Goal: Task Accomplishment & Management: Use online tool/utility

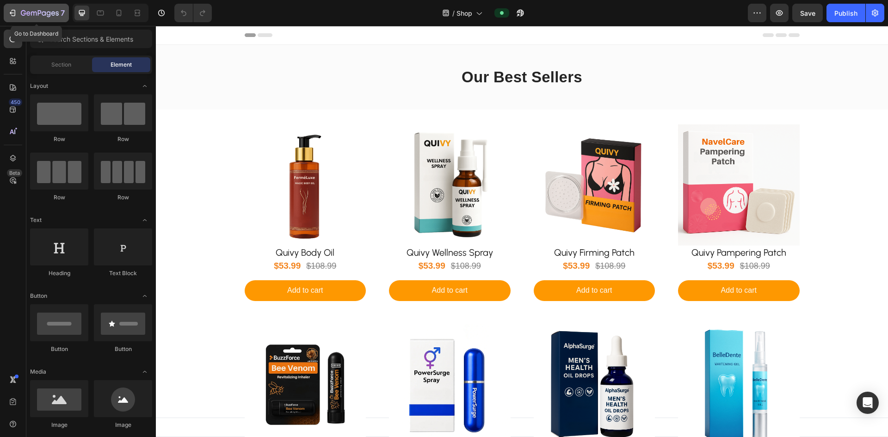
click at [18, 12] on div "7" at bounding box center [36, 12] width 57 height 11
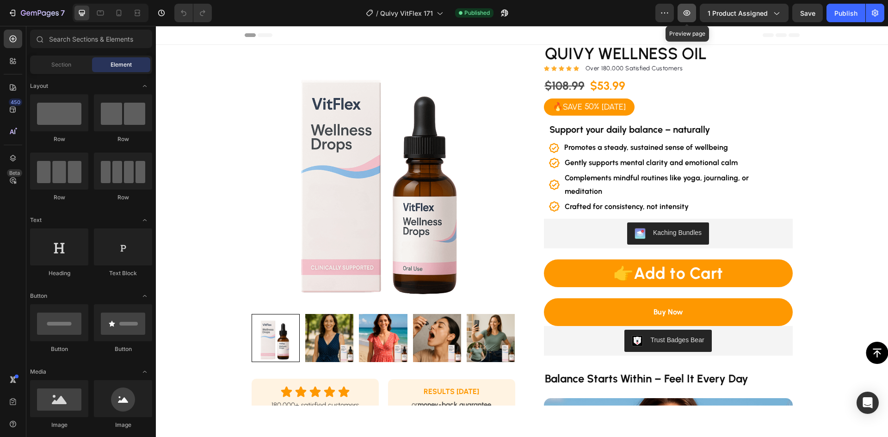
click at [688, 12] on icon "button" at bounding box center [686, 12] width 9 height 9
click at [728, 128] on h2 "Support your daily balance – naturally" at bounding box center [668, 130] width 240 height 14
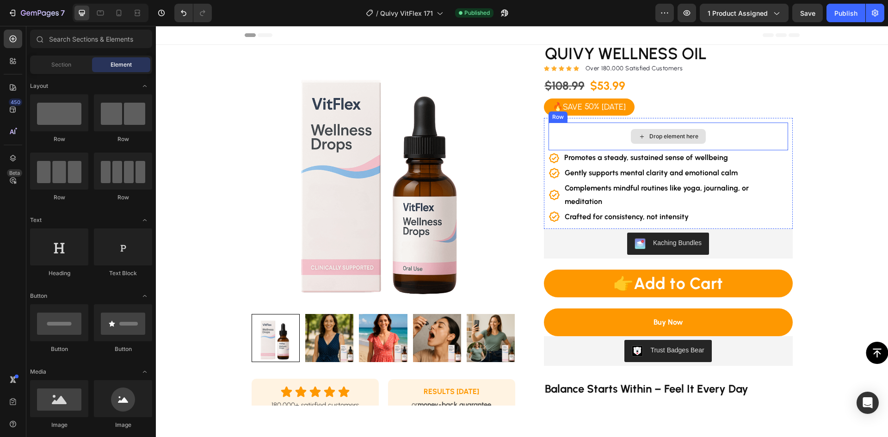
click at [722, 136] on div "Drop element here" at bounding box center [668, 137] width 240 height 28
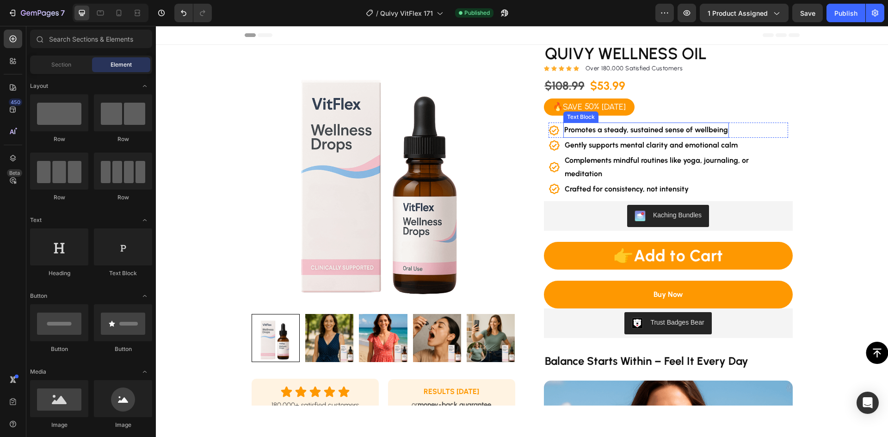
click at [699, 132] on strong "Promotes a steady, sustained sense of wellbeing" at bounding box center [646, 129] width 164 height 9
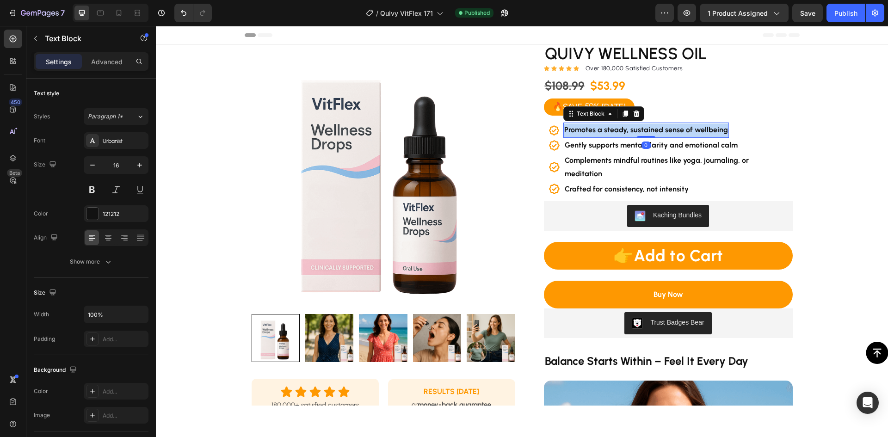
click at [699, 132] on strong "Promotes a steady, sustained sense of wellbeing" at bounding box center [646, 129] width 164 height 9
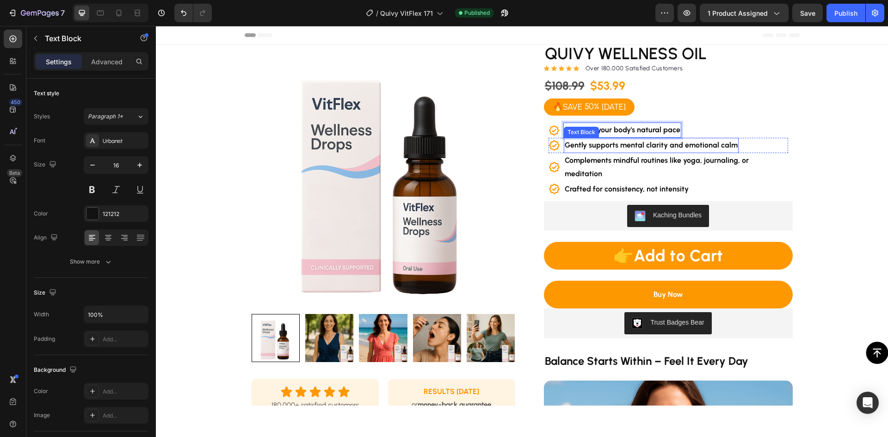
click at [622, 150] on p "Gently supports mental clarity and emotional calm" at bounding box center [651, 145] width 173 height 13
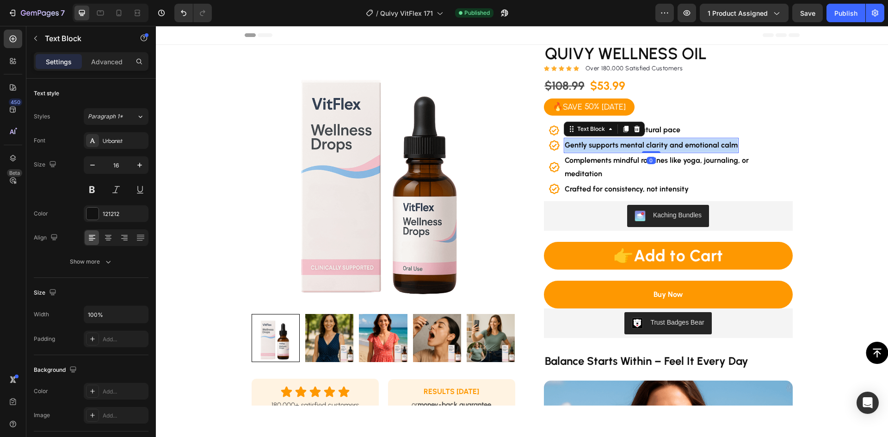
click at [622, 150] on p "Gently supports mental clarity and emotional calm" at bounding box center [651, 145] width 173 height 13
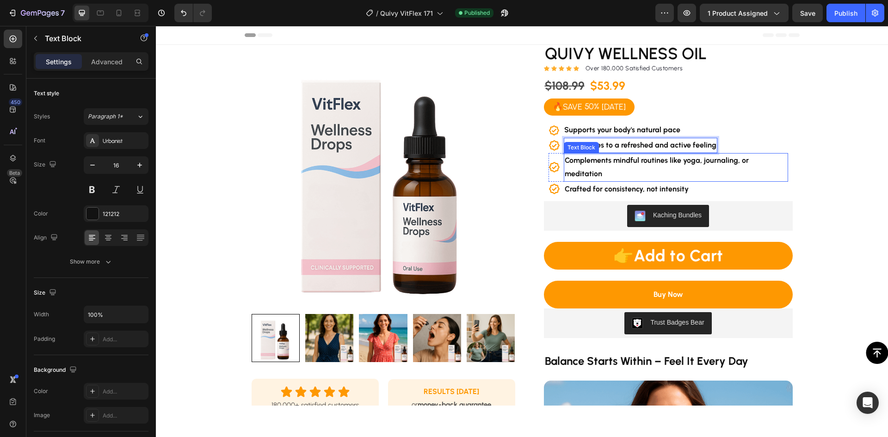
click at [637, 163] on strong "Complements mindful routines like yoga, journaling, or meditation" at bounding box center [657, 167] width 184 height 22
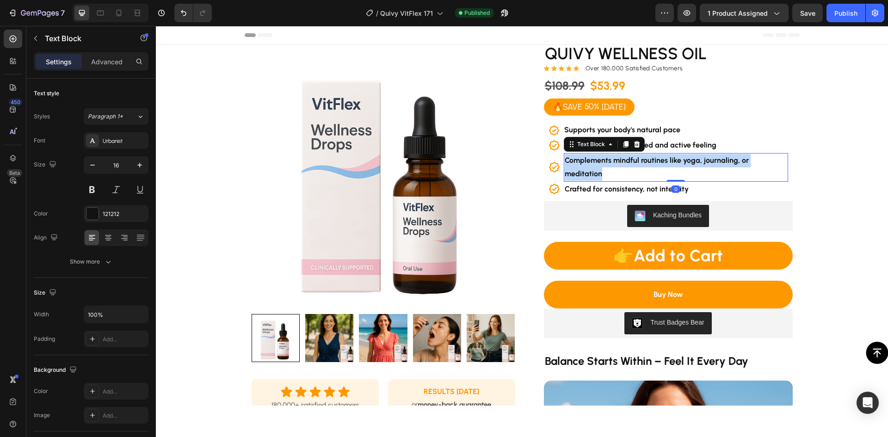
click at [637, 163] on strong "Complements mindful routines like yoga, journaling, or meditation" at bounding box center [657, 167] width 184 height 22
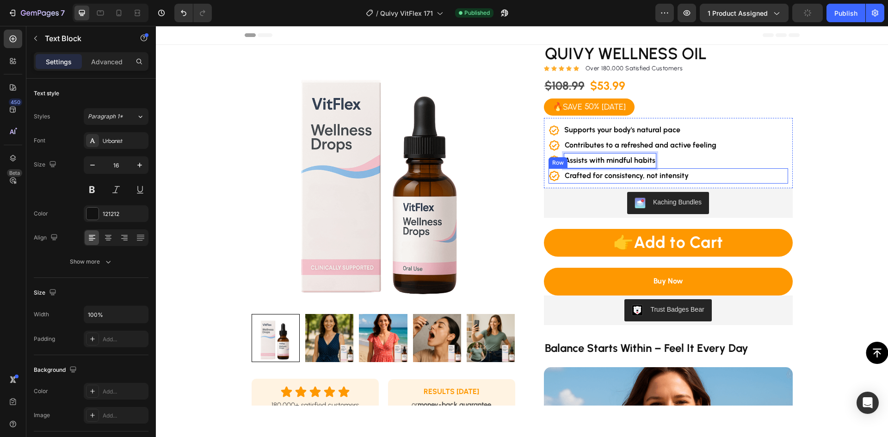
click at [705, 178] on div "Icon Crafted for consistency, not intensity Text Block Row" at bounding box center [668, 175] width 240 height 15
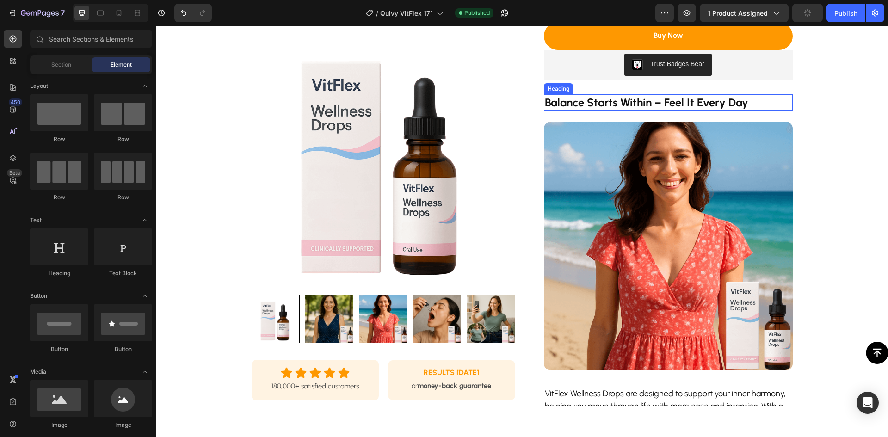
scroll to position [231, 0]
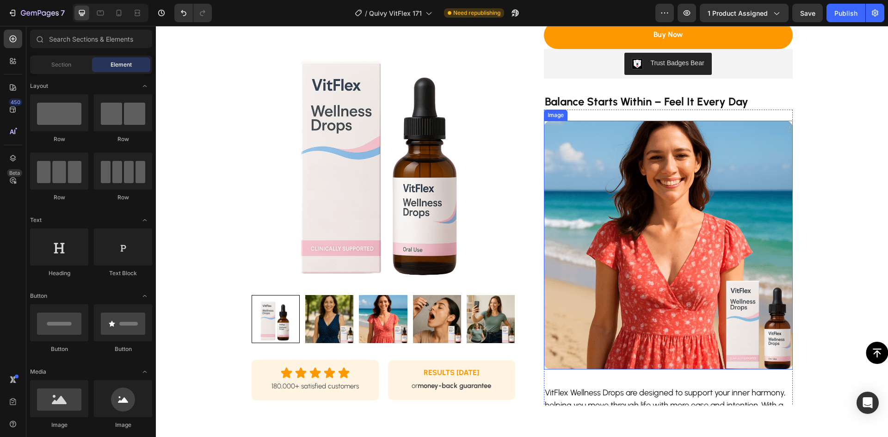
click at [657, 106] on strong "Balance Starts Within – Feel It Every Day" at bounding box center [646, 101] width 203 height 13
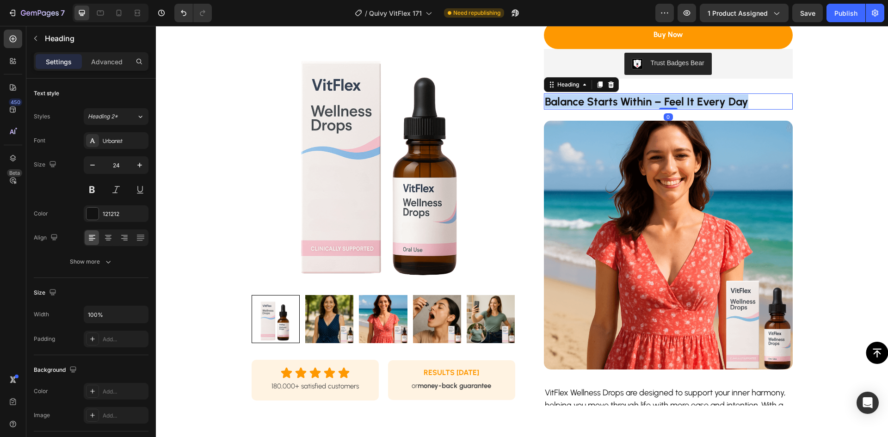
click at [657, 106] on strong "Balance Starts Within – Feel It Every Day" at bounding box center [646, 101] width 203 height 13
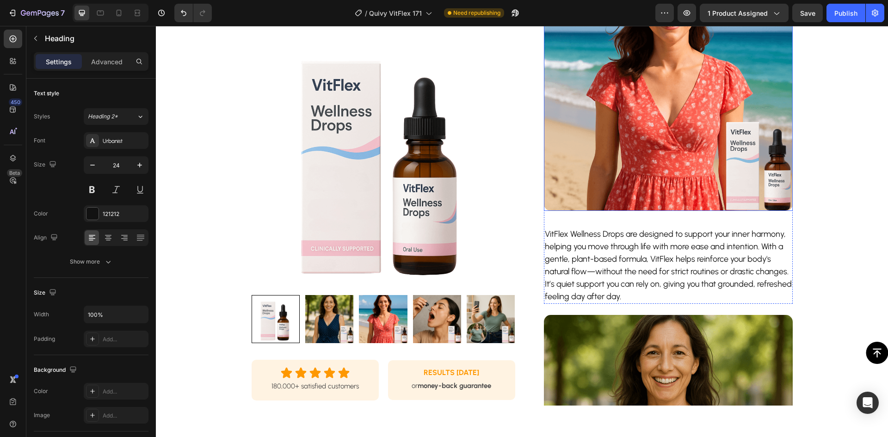
scroll to position [416, 0]
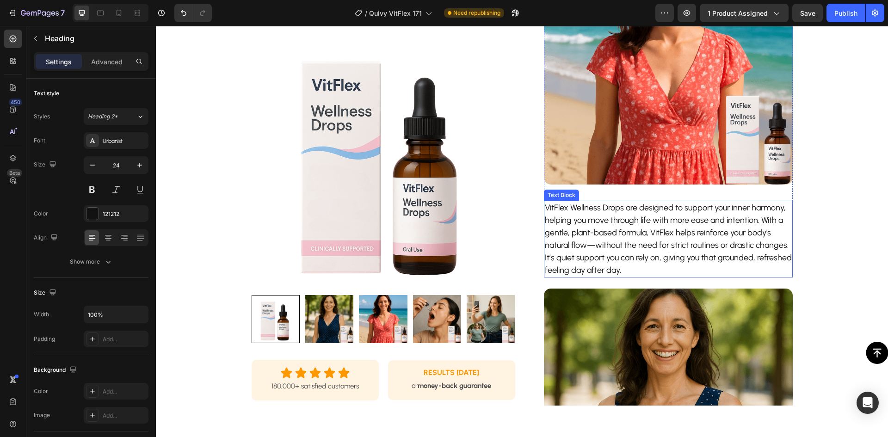
click at [624, 224] on p "VitFlex Wellness Drops are designed to support your inner harmony, helping you …" at bounding box center [668, 239] width 247 height 75
click at [623, 224] on p "VitFlex Wellness Drops are designed to support your inner harmony, helping you …" at bounding box center [668, 239] width 247 height 75
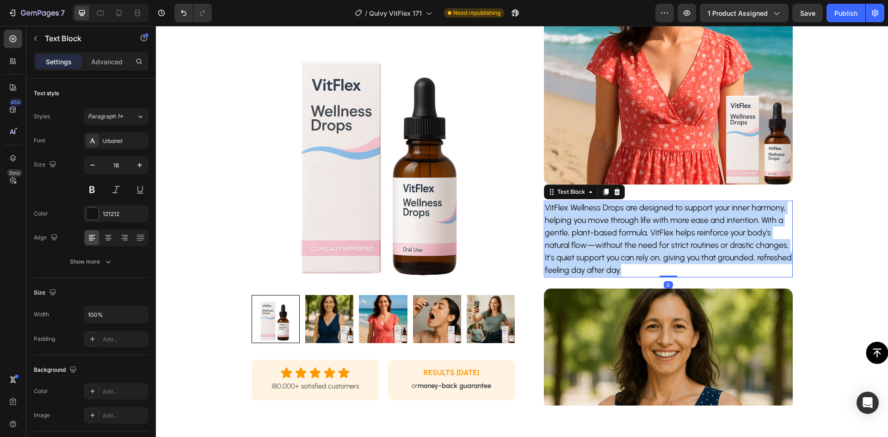
click at [623, 224] on p "VitFlex Wellness Drops are designed to support your inner harmony, helping you …" at bounding box center [668, 239] width 247 height 75
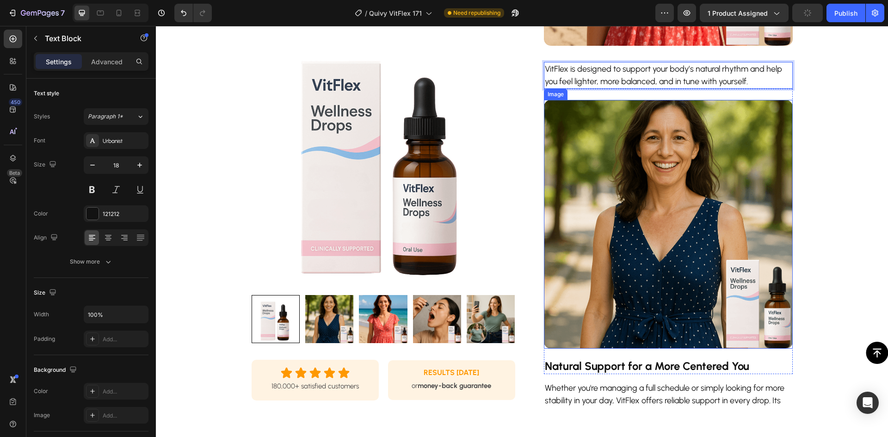
scroll to position [694, 0]
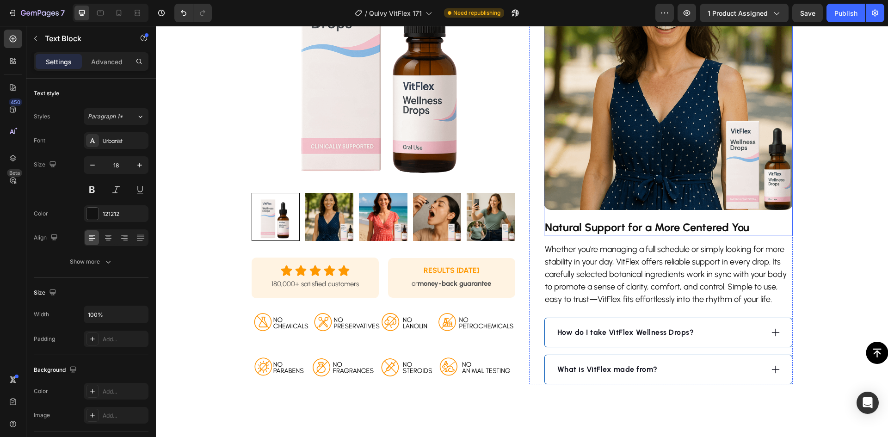
click at [671, 221] on strong "Natural Support for a More Centered You" at bounding box center [647, 227] width 204 height 13
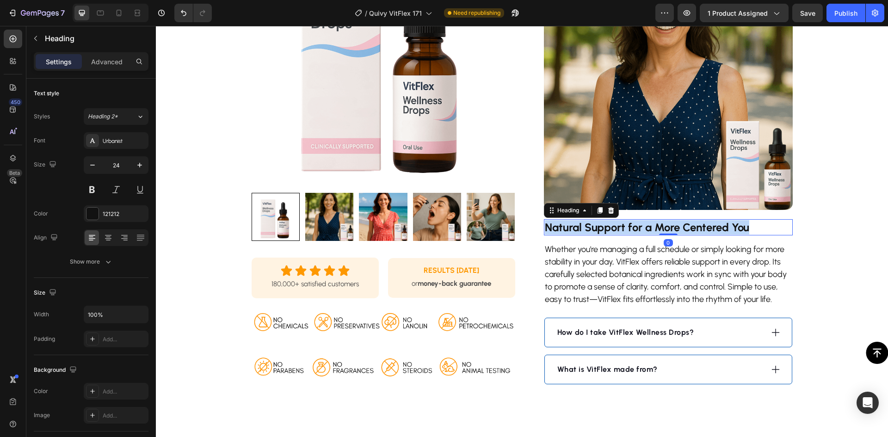
click at [671, 222] on strong "Natural Support for a More Centered You" at bounding box center [647, 227] width 204 height 13
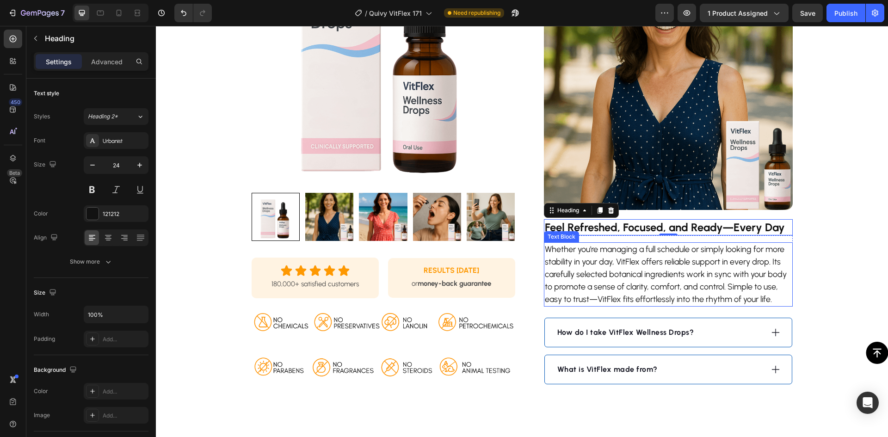
click at [582, 269] on p "Whether you're managing a full schedule or simply looking for more stability in…" at bounding box center [668, 274] width 247 height 62
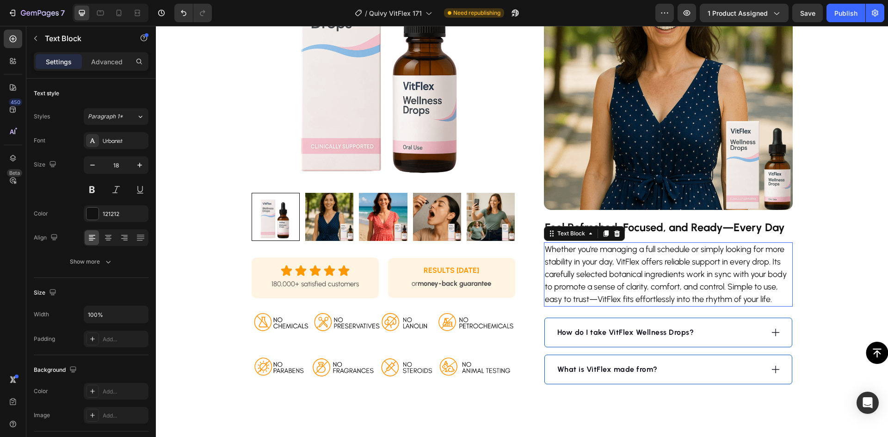
click at [582, 269] on p "Whether you're managing a full schedule or simply looking for more stability in…" at bounding box center [668, 274] width 247 height 62
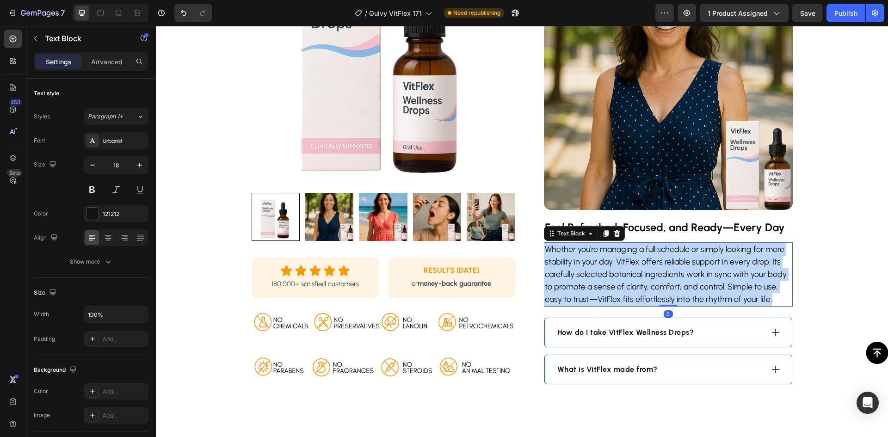
click at [582, 269] on p "Whether you're managing a full schedule or simply looking for more stability in…" at bounding box center [668, 274] width 247 height 62
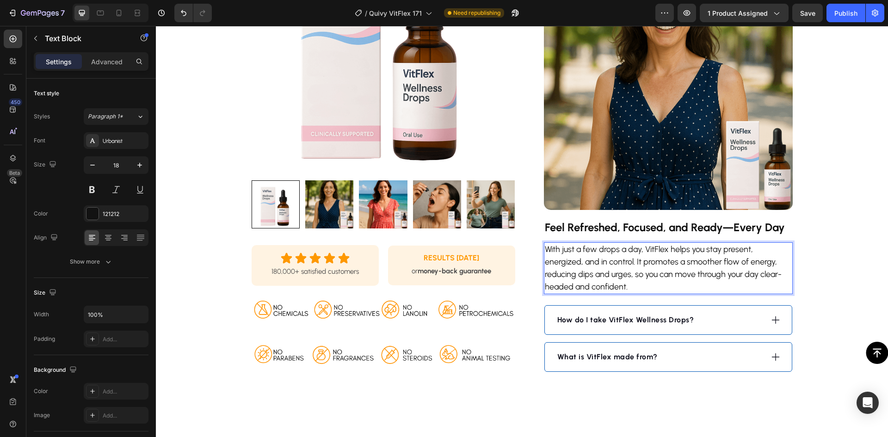
scroll to position [740, 0]
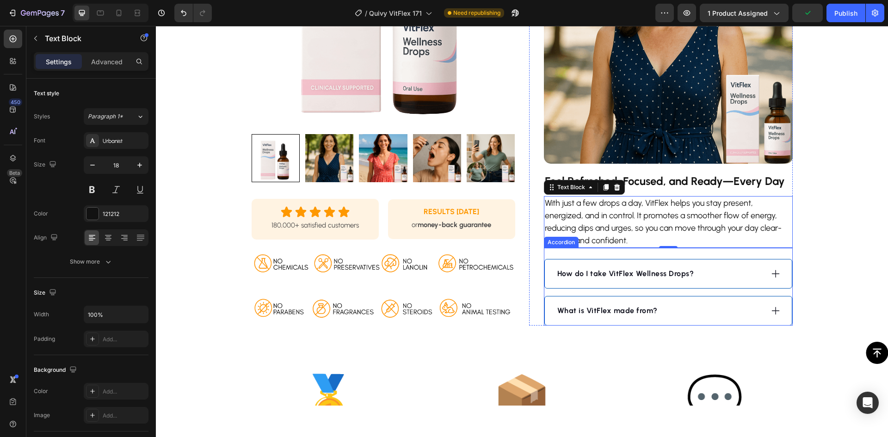
click at [609, 275] on strong "How do I take VitFlex Wellness Drops?" at bounding box center [625, 273] width 137 height 9
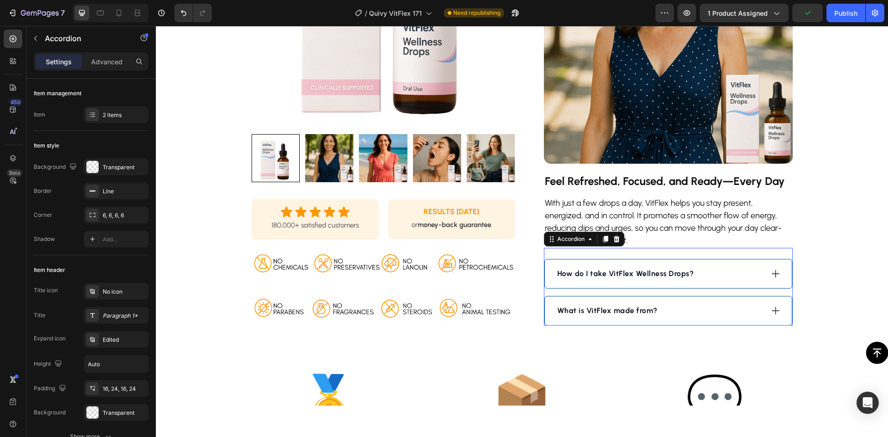
click at [609, 275] on strong "How do I take VitFlex Wellness Drops?" at bounding box center [625, 273] width 137 height 9
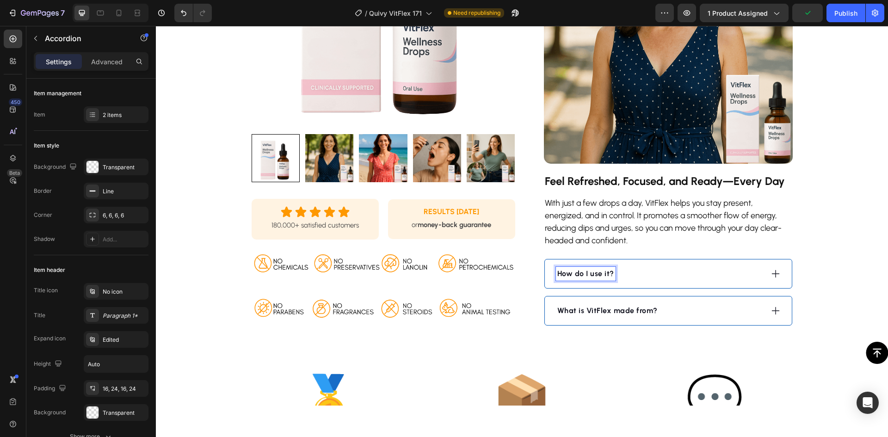
click at [686, 274] on div "How do I use it?" at bounding box center [659, 274] width 207 height 14
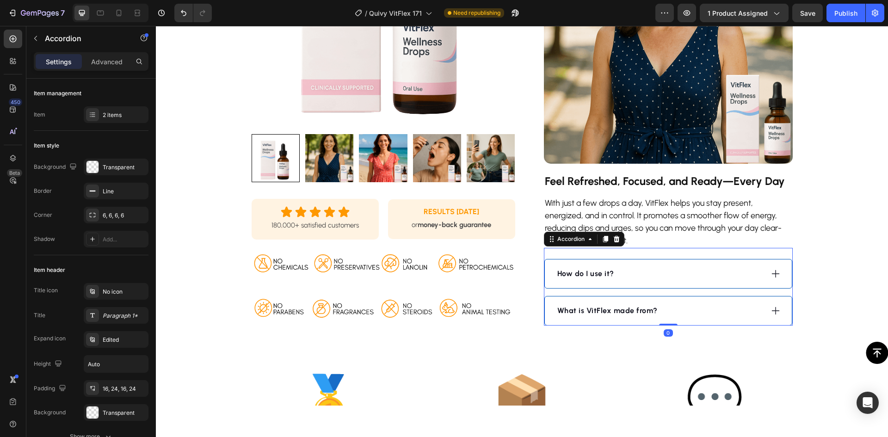
click at [686, 274] on div "How do I use it?" at bounding box center [659, 274] width 207 height 14
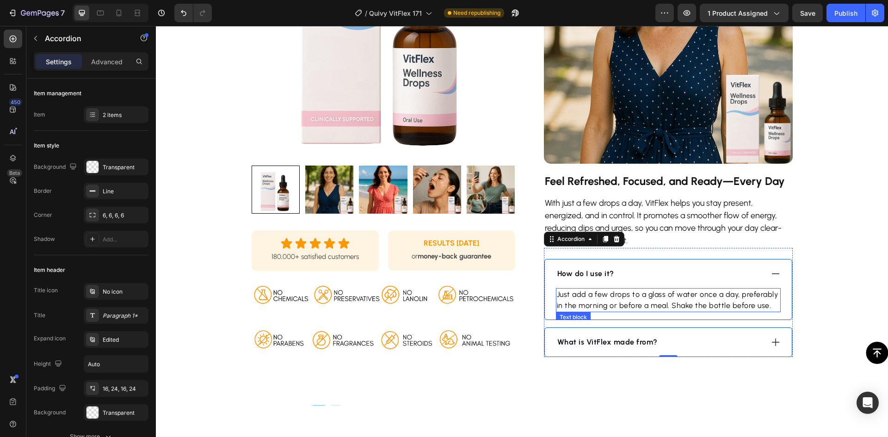
click at [614, 294] on p "Just add a few drops to a glass of water once a day, preferably in the morning …" at bounding box center [668, 300] width 223 height 22
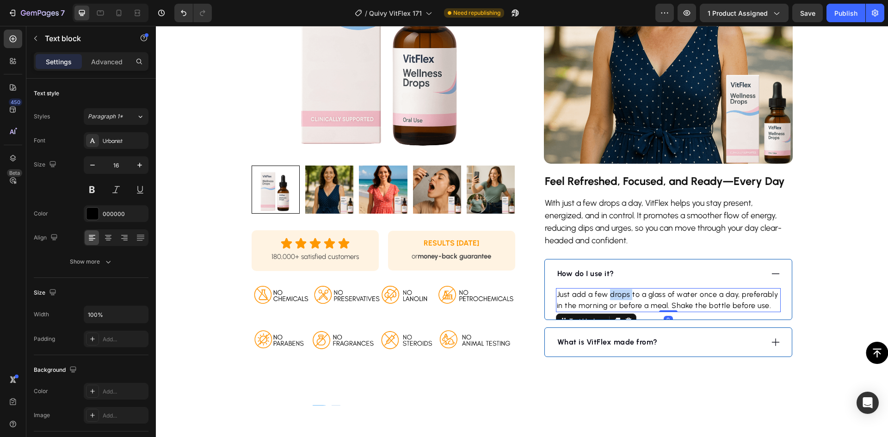
click at [614, 294] on p "Just add a few drops to a glass of water once a day, preferably in the morning …" at bounding box center [668, 300] width 223 height 22
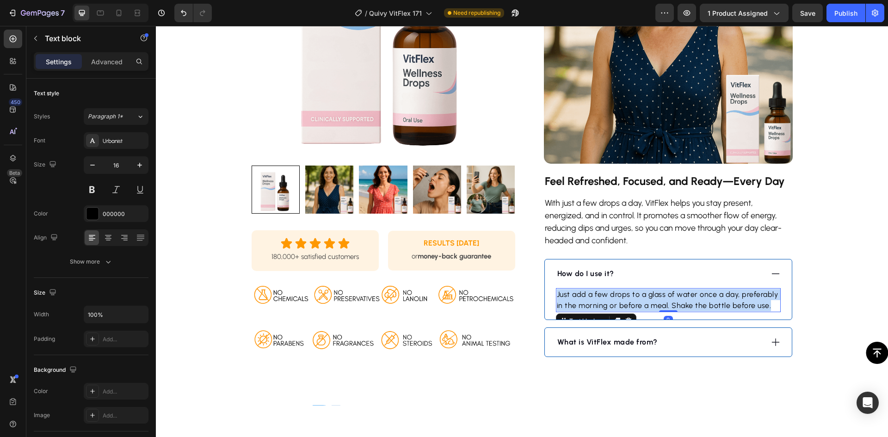
click at [614, 294] on p "Just add a few drops to a glass of water once a day, preferably in the morning …" at bounding box center [668, 300] width 223 height 22
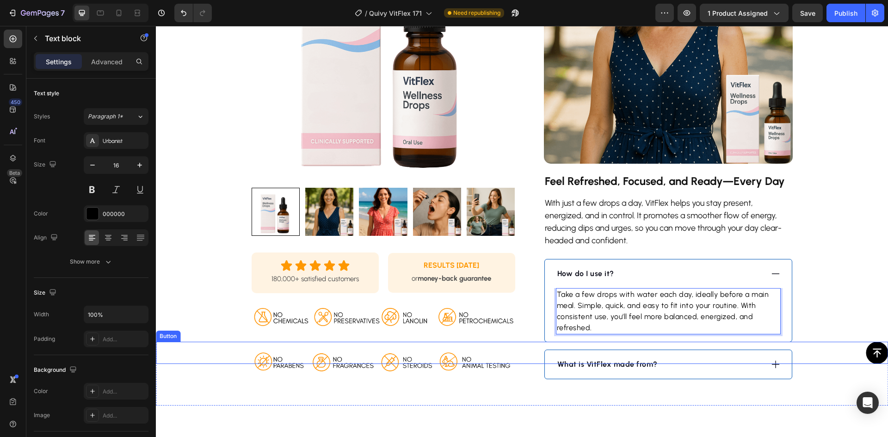
click at [637, 358] on div "Button" at bounding box center [522, 353] width 732 height 22
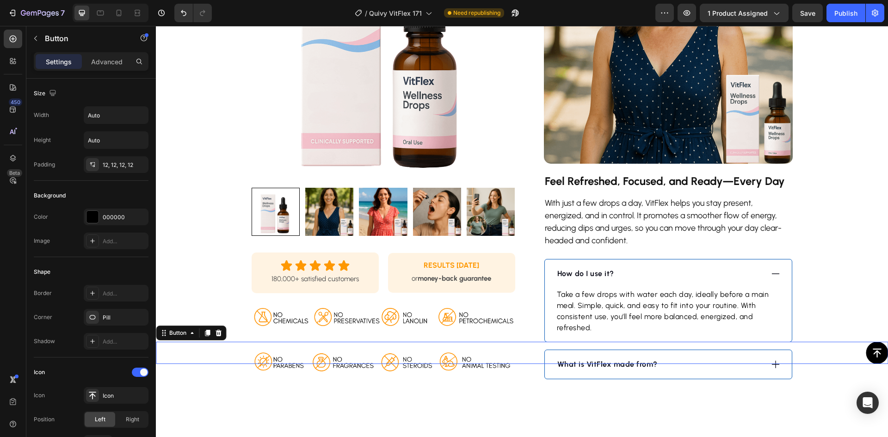
click at [637, 358] on div "Button 0" at bounding box center [522, 353] width 732 height 22
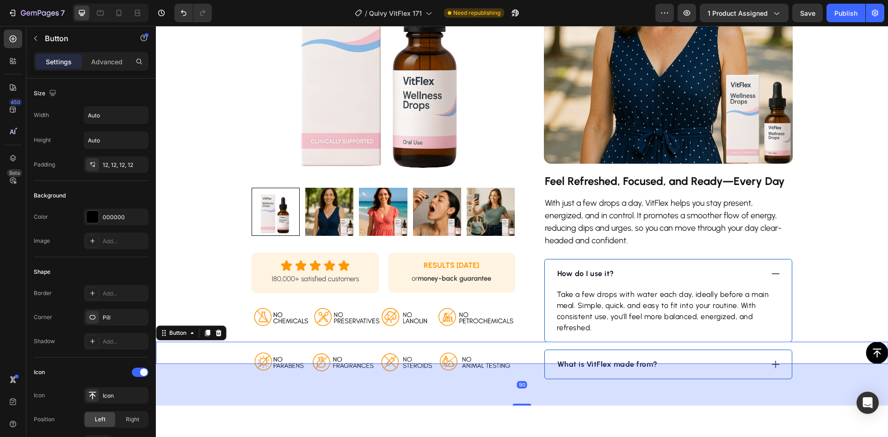
click at [637, 358] on div "Button 90" at bounding box center [522, 353] width 732 height 22
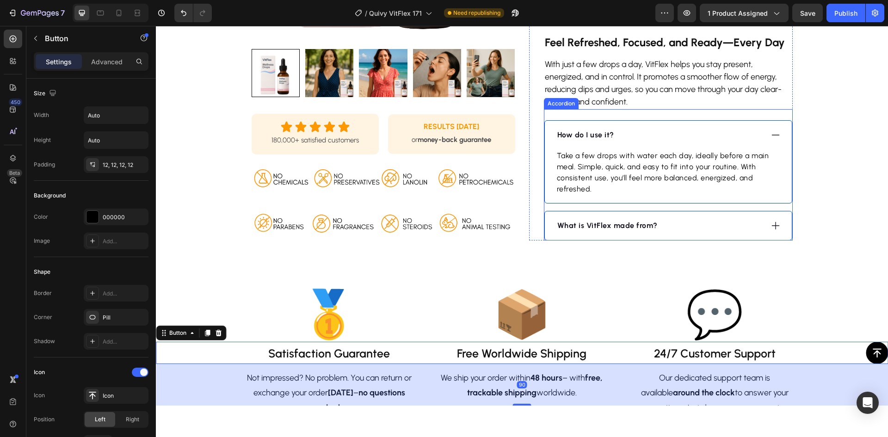
click at [604, 233] on div "What is VitFlex made from?" at bounding box center [668, 225] width 247 height 29
click at [603, 232] on div "What is VitFlex made from?" at bounding box center [607, 226] width 103 height 14
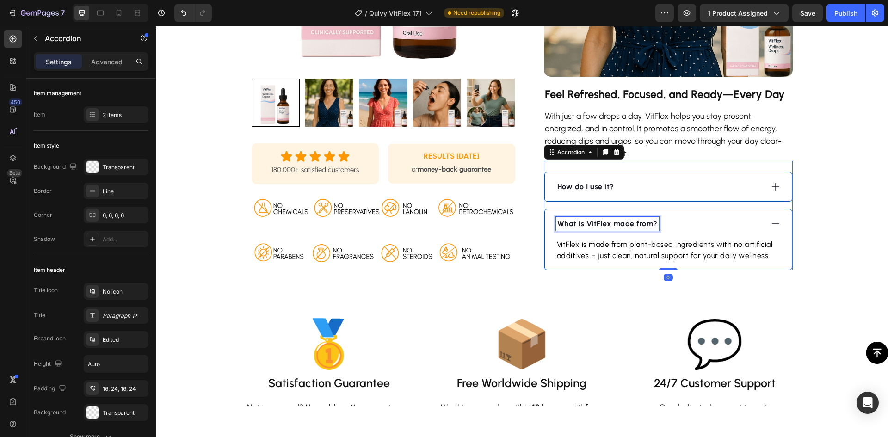
click at [603, 228] on strong "What is VitFlex made from?" at bounding box center [607, 223] width 100 height 9
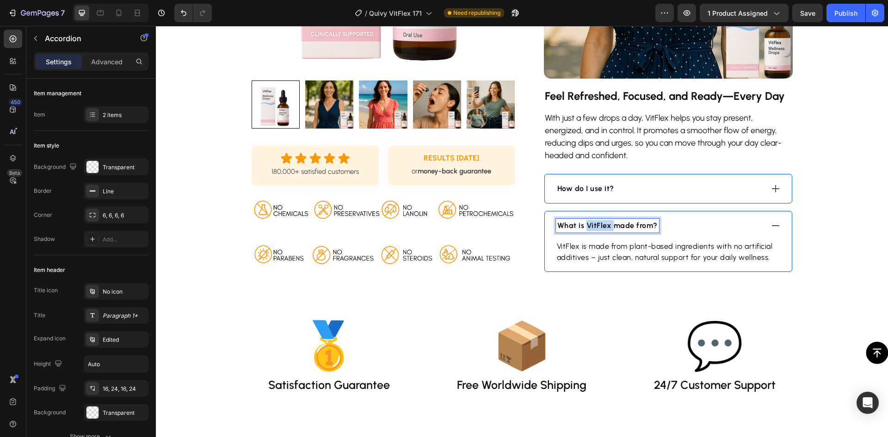
click at [603, 228] on strong "What is VitFlex made from?" at bounding box center [607, 225] width 100 height 9
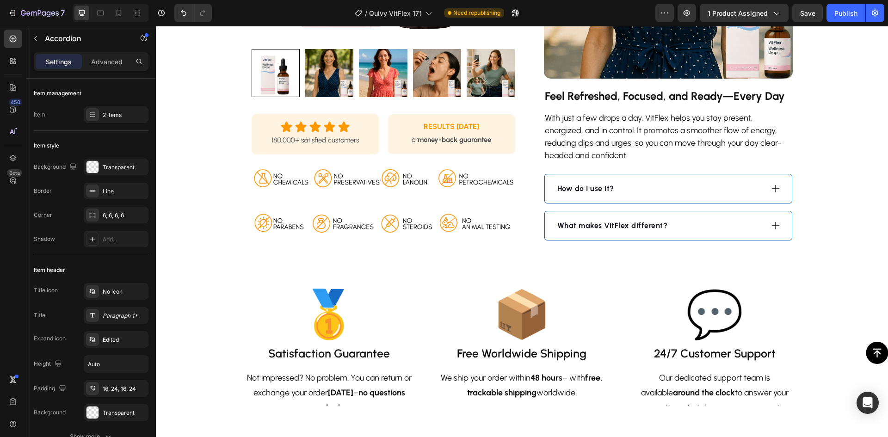
click at [695, 229] on div "What makes VitFlex different?" at bounding box center [659, 226] width 207 height 14
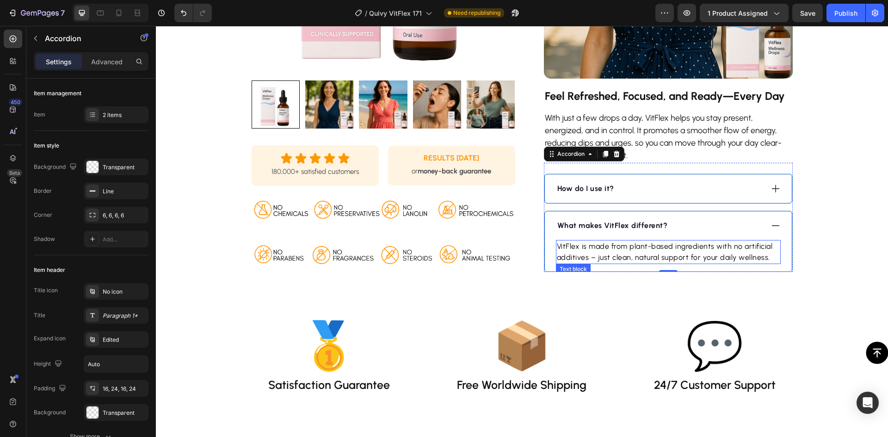
click at [686, 258] on p "VitFlex is made from plant-based ingredients with no artificial additives – jus…" at bounding box center [668, 252] width 223 height 22
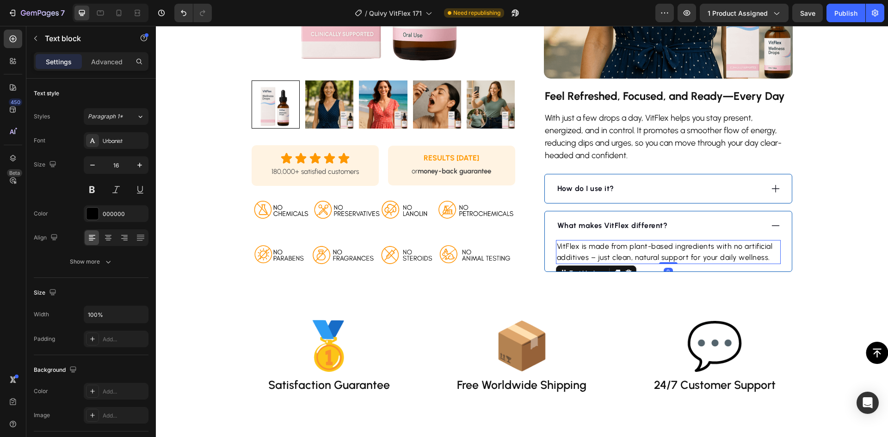
click at [686, 258] on p "VitFlex is made from plant-based ingredients with no artificial additives – jus…" at bounding box center [668, 252] width 223 height 22
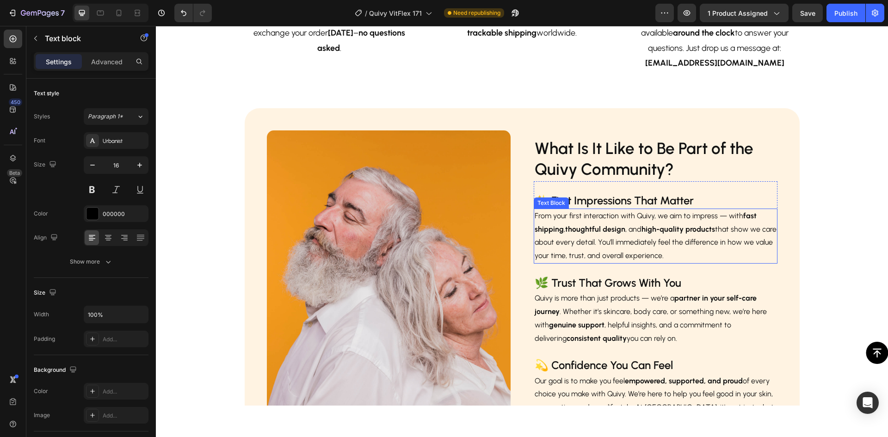
scroll to position [1241, 0]
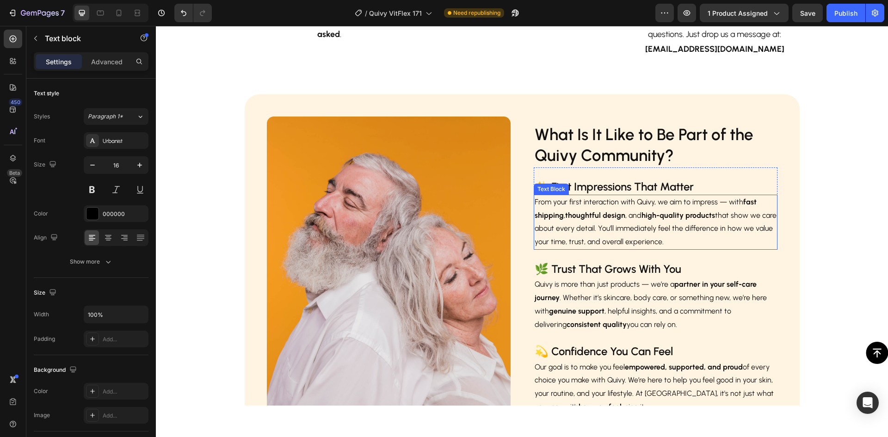
click at [365, 258] on img at bounding box center [389, 269] width 244 height 305
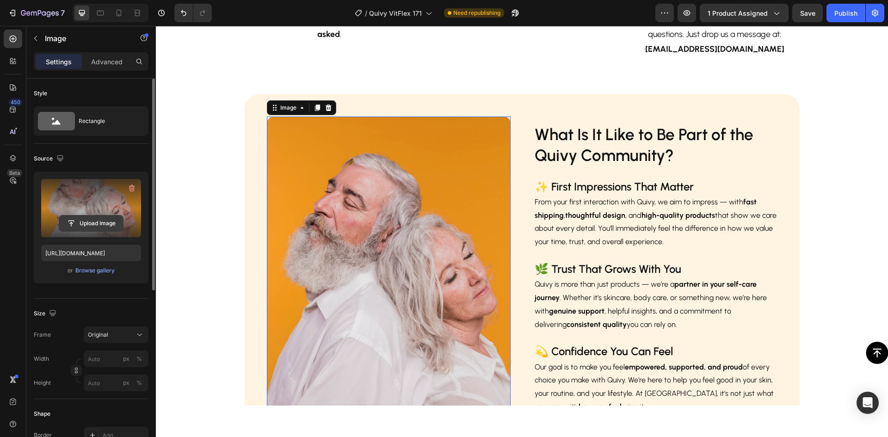
click at [98, 225] on input "file" at bounding box center [91, 223] width 64 height 16
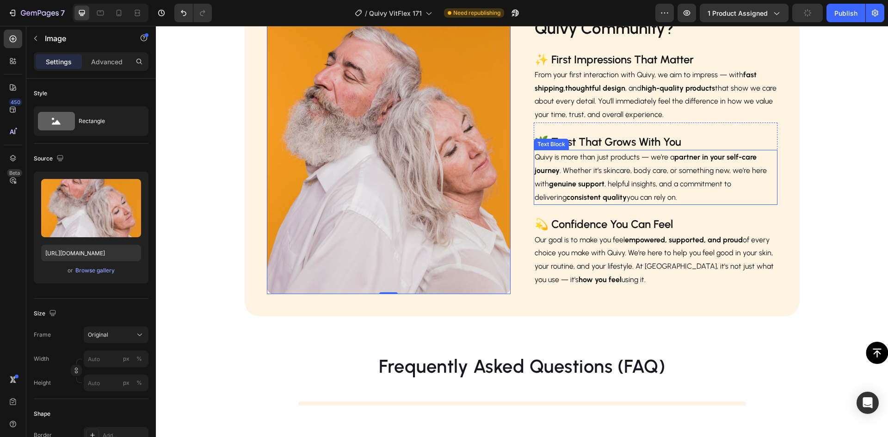
scroll to position [1519, 0]
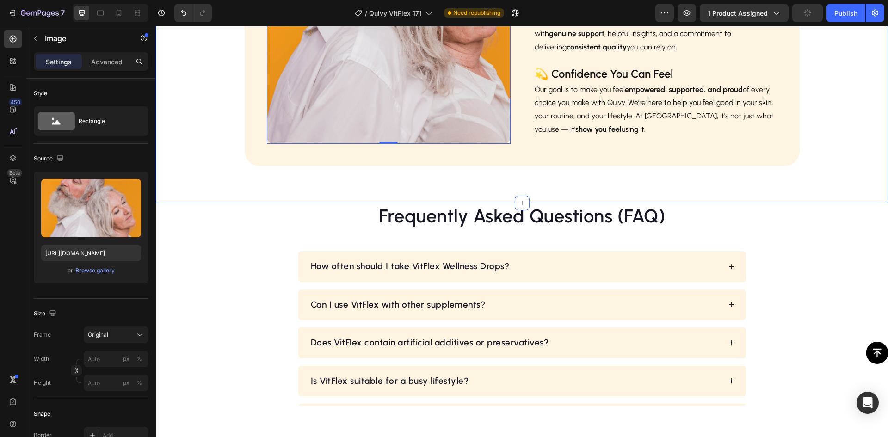
click at [700, 181] on div "Image 0 Row What Is It Like to Be Part of the Quivy Community? Heading ✨ First …" at bounding box center [522, 10] width 732 height 386
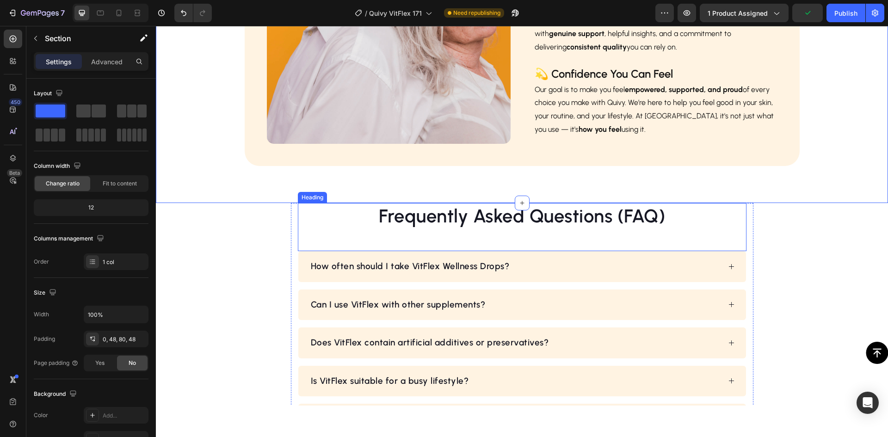
click at [709, 222] on h2 "Frequently Asked Questions (FAQ)" at bounding box center [522, 216] width 449 height 26
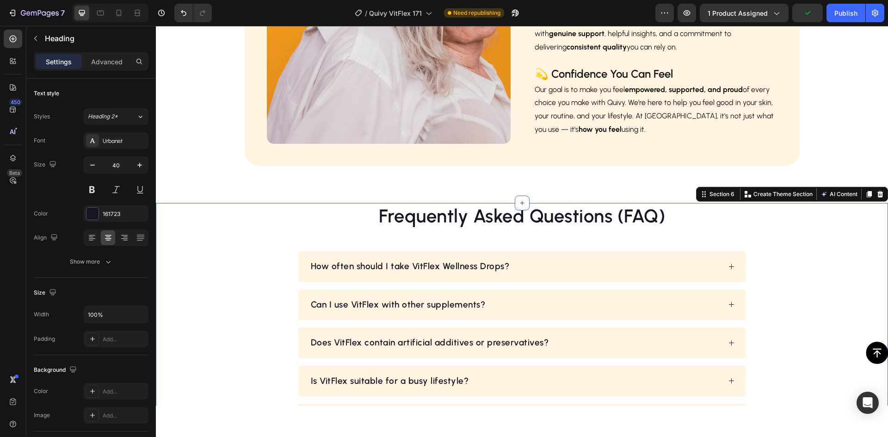
click at [781, 226] on div "Frequently Asked Questions (FAQ) Heading How often should I take VitFlex Wellne…" at bounding box center [522, 319] width 688 height 232
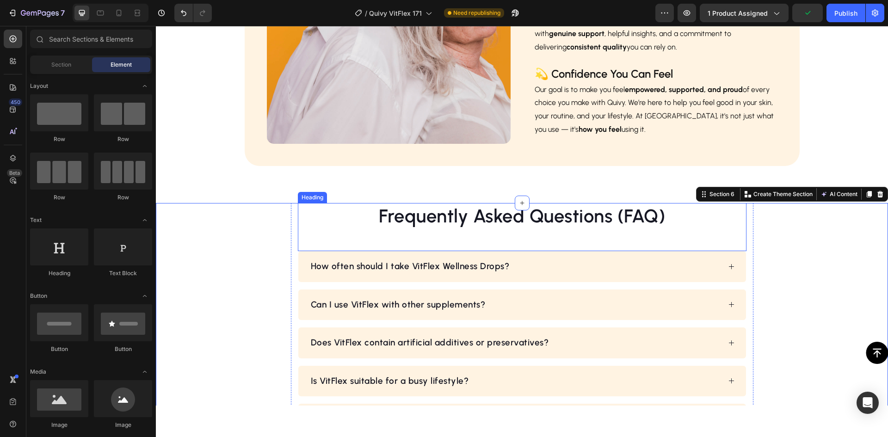
scroll to position [1427, 0]
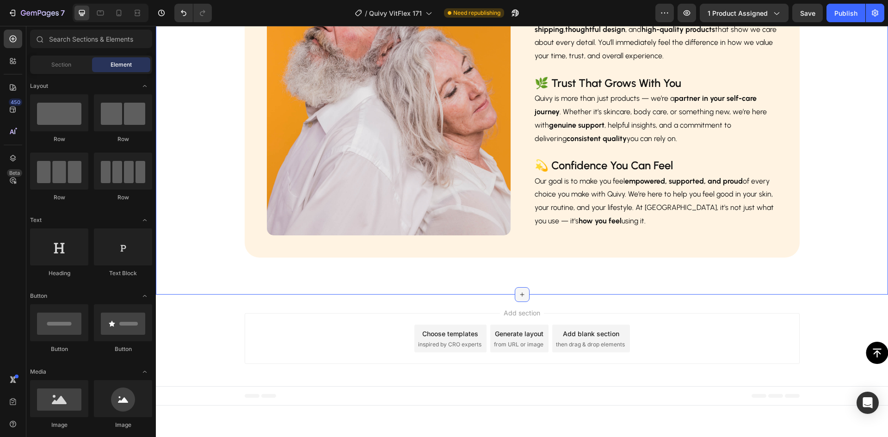
click at [520, 291] on icon at bounding box center [521, 294] width 7 height 7
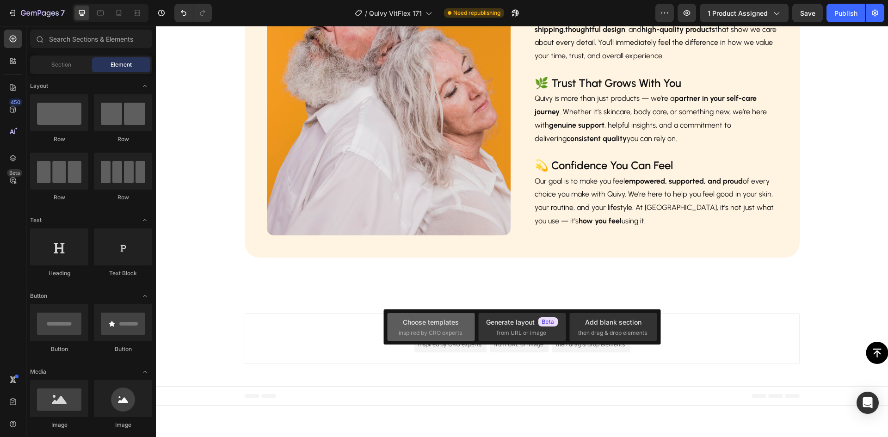
click at [431, 326] on div "Choose templates" at bounding box center [431, 322] width 56 height 10
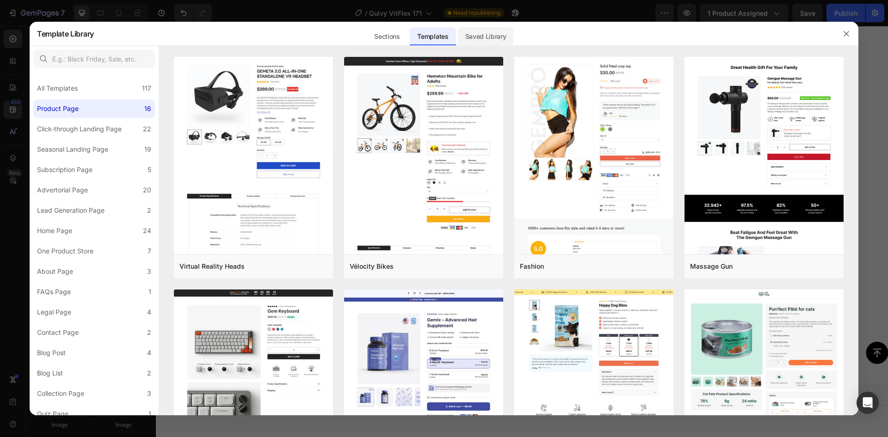
click at [486, 37] on div "Saved Library" at bounding box center [486, 36] width 56 height 18
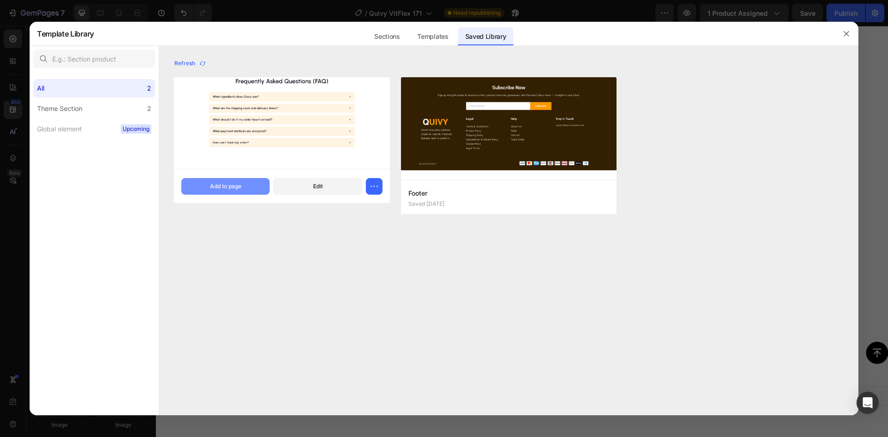
click at [240, 187] on div "Add to page" at bounding box center [225, 186] width 31 height 8
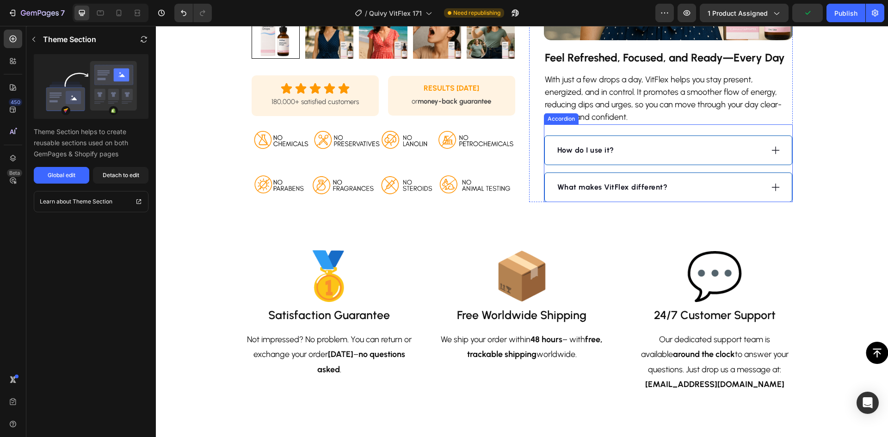
scroll to position [725, 0]
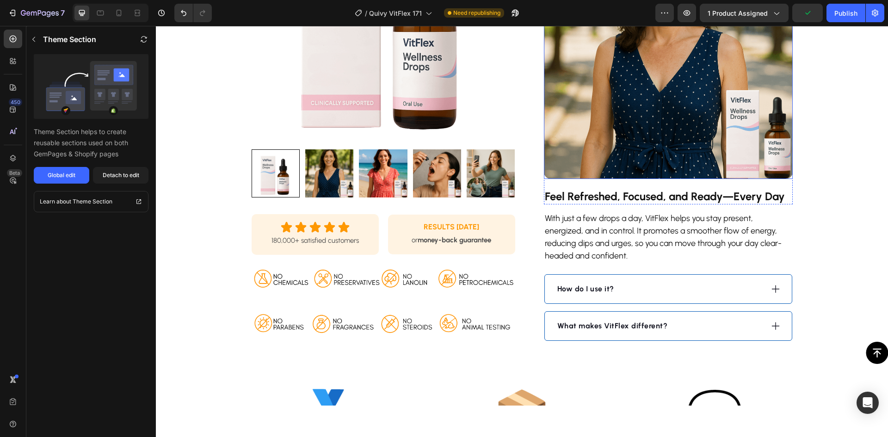
click at [649, 106] on img at bounding box center [668, 54] width 249 height 249
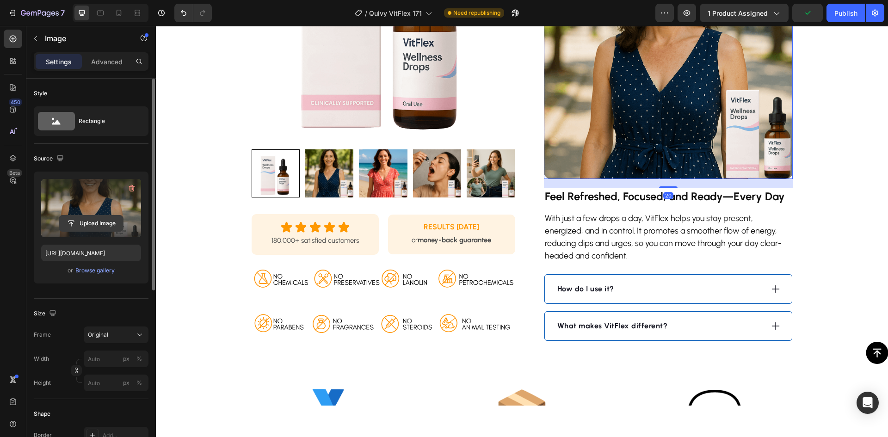
click at [96, 218] on input "file" at bounding box center [91, 223] width 64 height 16
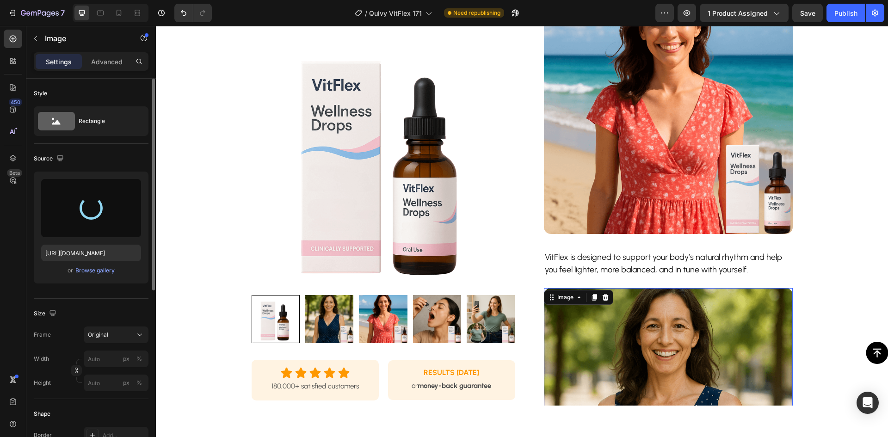
scroll to position [355, 0]
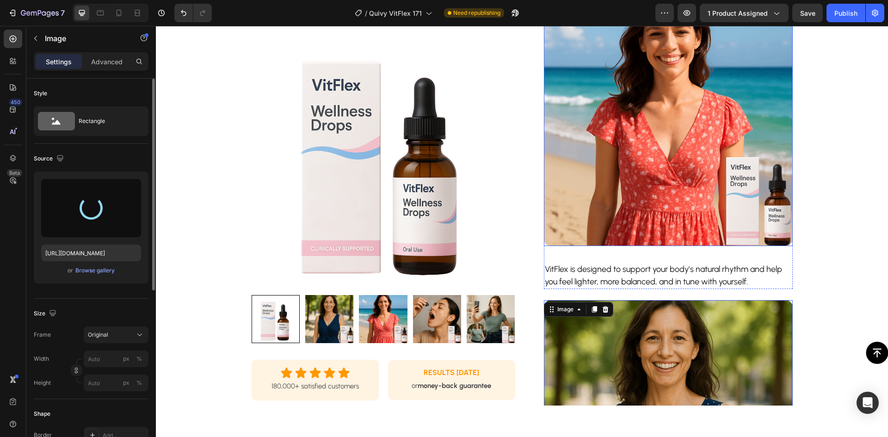
type input "[URL][DOMAIN_NAME]"
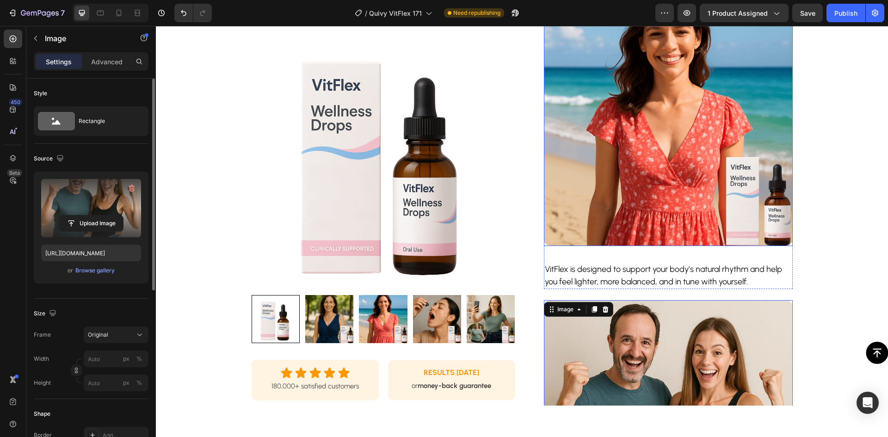
click at [627, 154] on img at bounding box center [668, 121] width 249 height 249
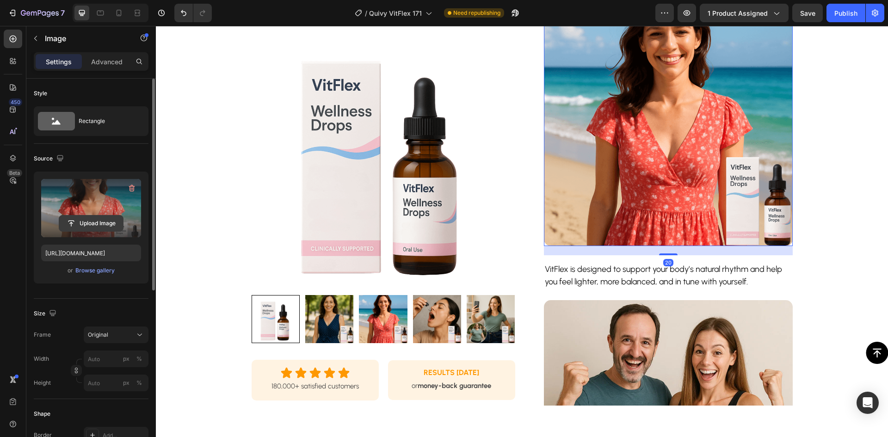
click at [92, 223] on input "file" at bounding box center [91, 223] width 64 height 16
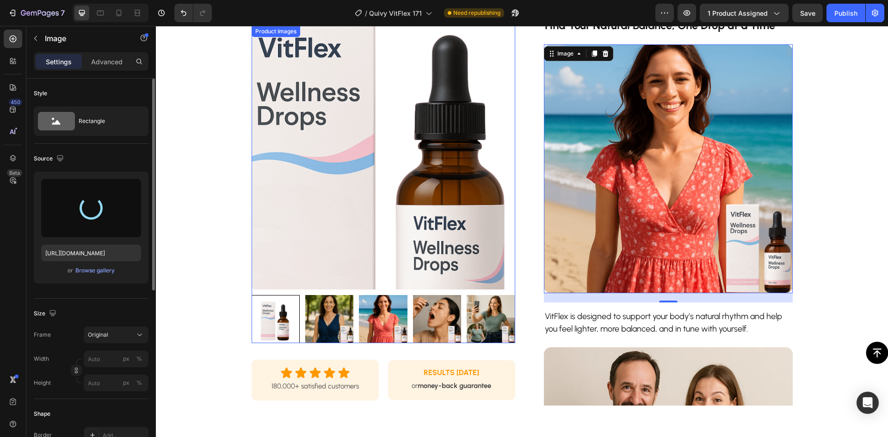
scroll to position [308, 0]
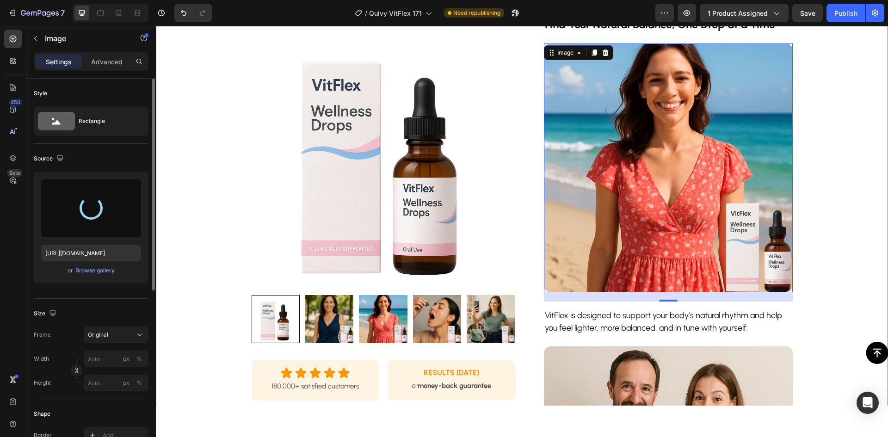
type input "[URL][DOMAIN_NAME]"
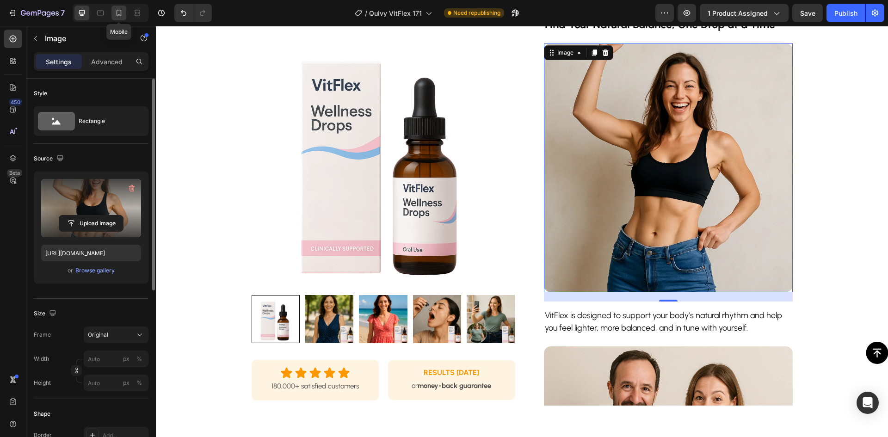
click at [120, 13] on icon at bounding box center [118, 12] width 9 height 9
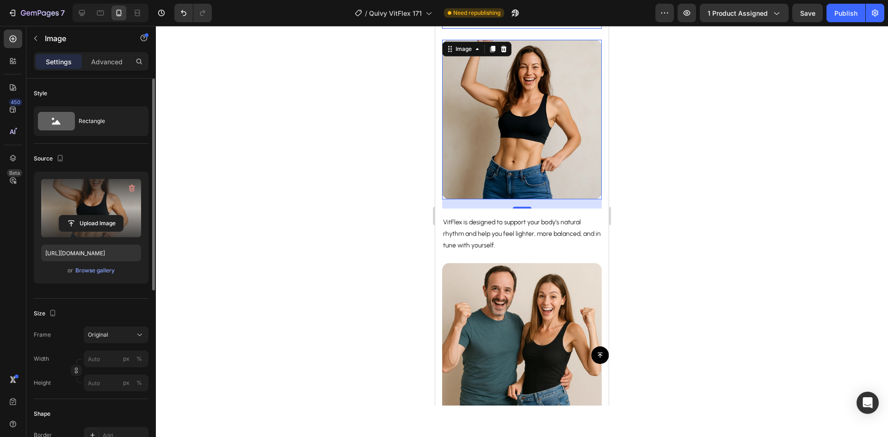
scroll to position [635, 0]
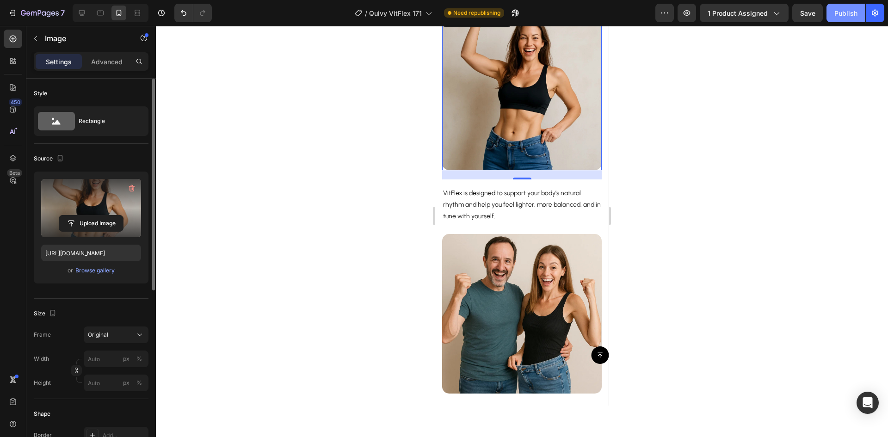
click at [844, 18] on button "Publish" at bounding box center [845, 13] width 39 height 18
click at [86, 12] on icon at bounding box center [81, 12] width 9 height 9
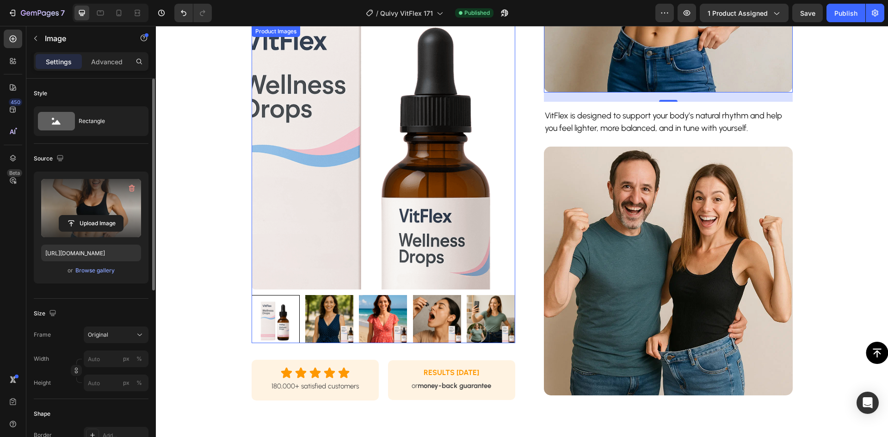
scroll to position [509, 0]
